Goal: Information Seeking & Learning: Understand process/instructions

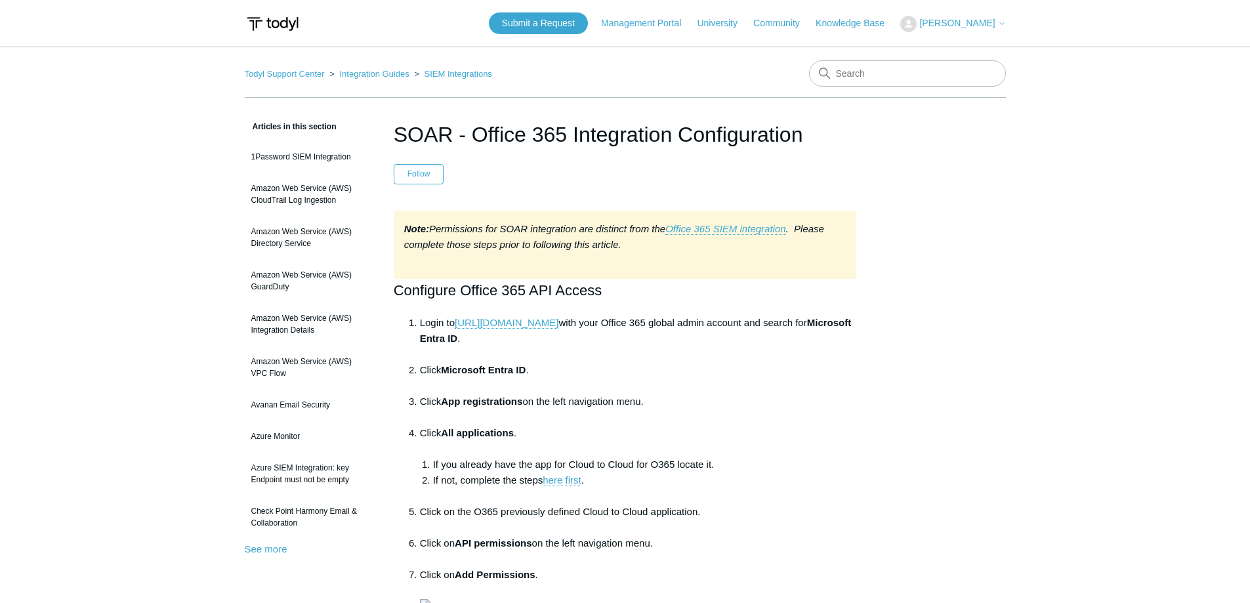
click at [283, 25] on img at bounding box center [273, 24] width 56 height 24
click at [524, 325] on link "[URL][DOMAIN_NAME]" at bounding box center [507, 323] width 104 height 12
click at [721, 230] on link "Office 365 SIEM integration" at bounding box center [725, 229] width 120 height 12
click at [288, 28] on img at bounding box center [273, 24] width 56 height 24
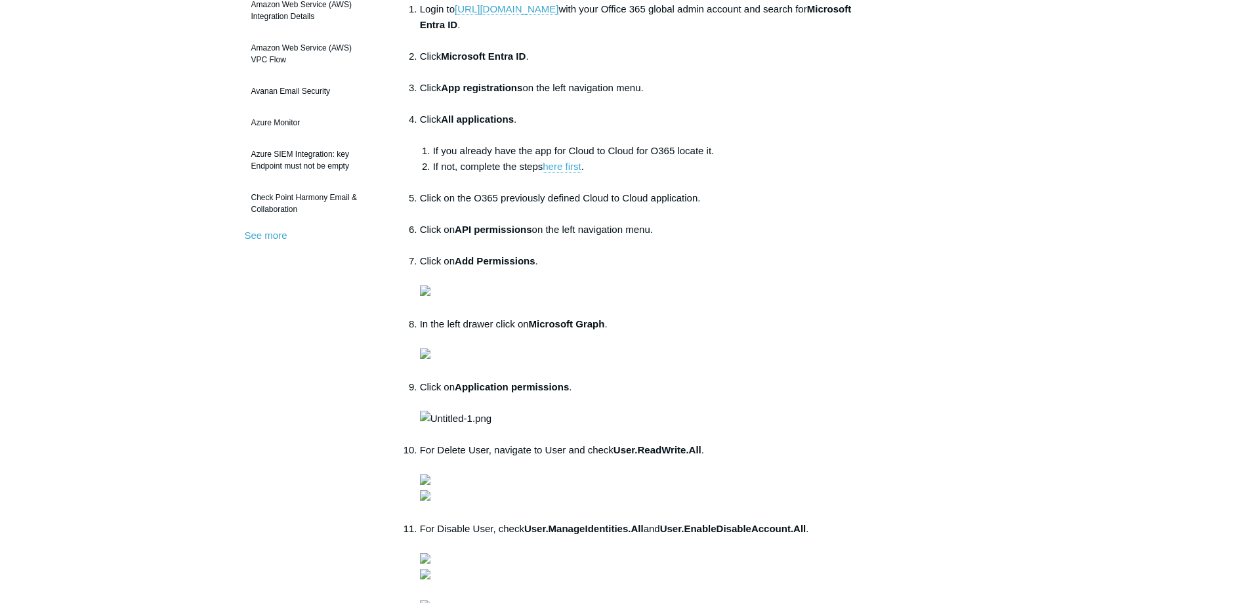
scroll to position [328, 0]
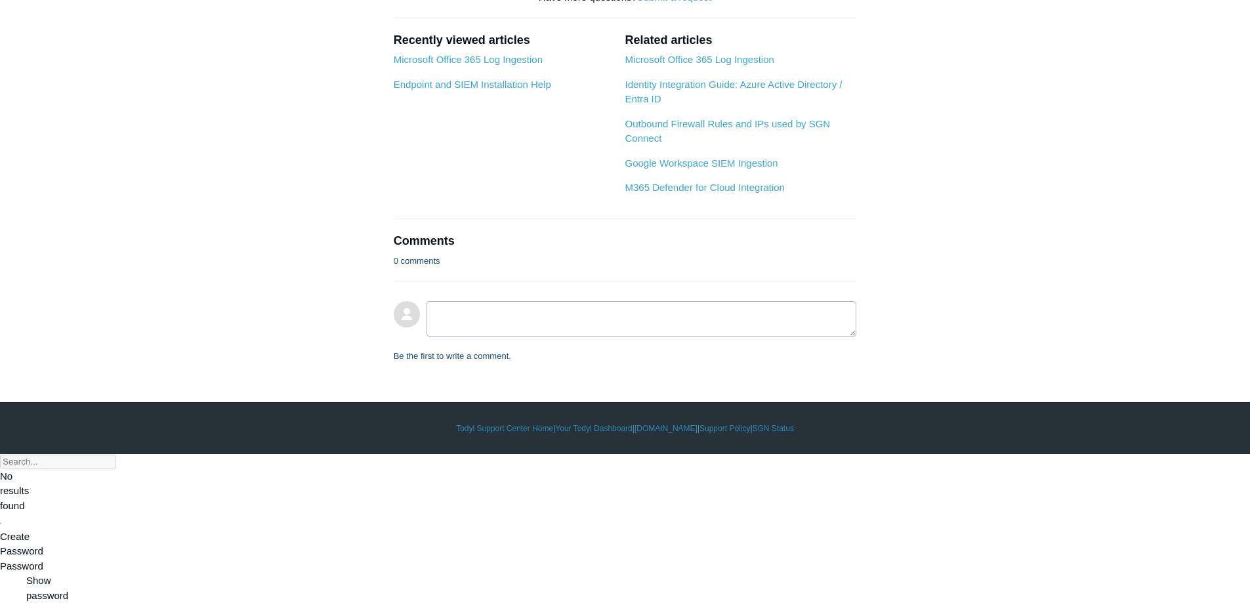
scroll to position [1982, 0]
